Goal: Information Seeking & Learning: Learn about a topic

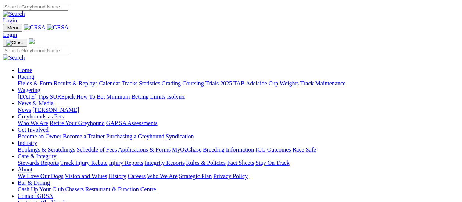
click at [34, 74] on link "Racing" at bounding box center [26, 77] width 17 height 6
click at [36, 80] on link "Fields & Form" at bounding box center [35, 83] width 35 height 6
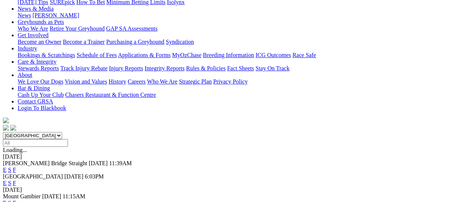
scroll to position [110, 0]
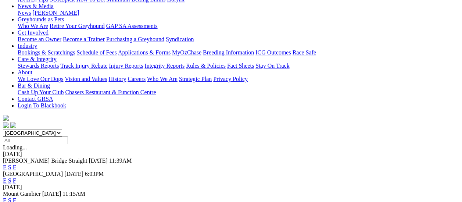
click at [16, 177] on link "F" at bounding box center [14, 180] width 3 height 6
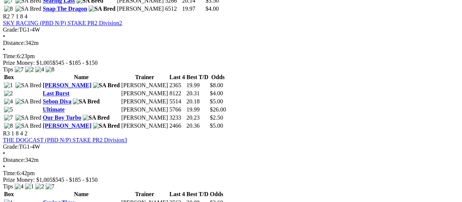
scroll to position [478, 0]
